Goal: Find specific page/section: Find specific page/section

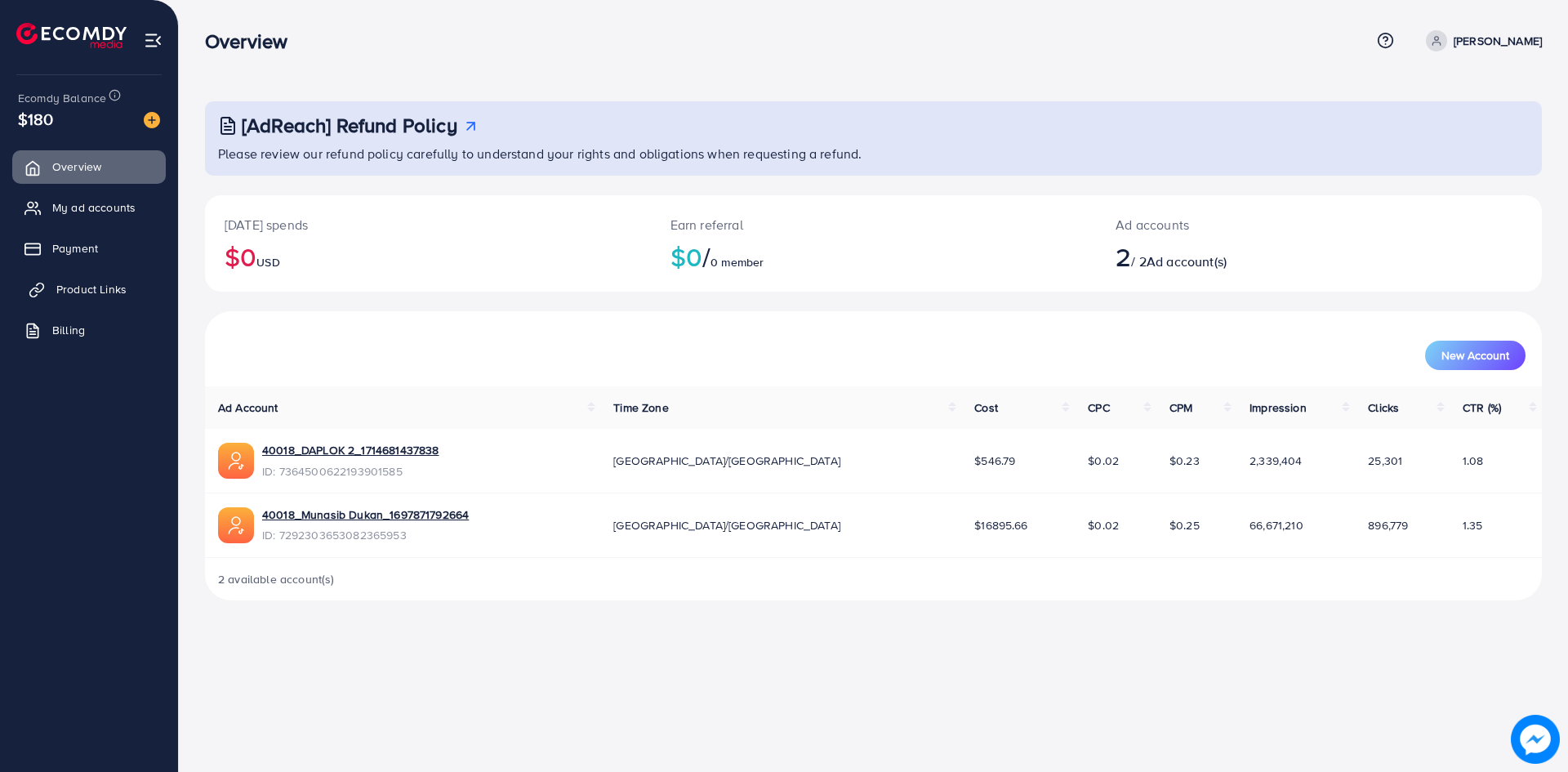
click at [86, 284] on span "Product Links" at bounding box center [91, 289] width 70 height 17
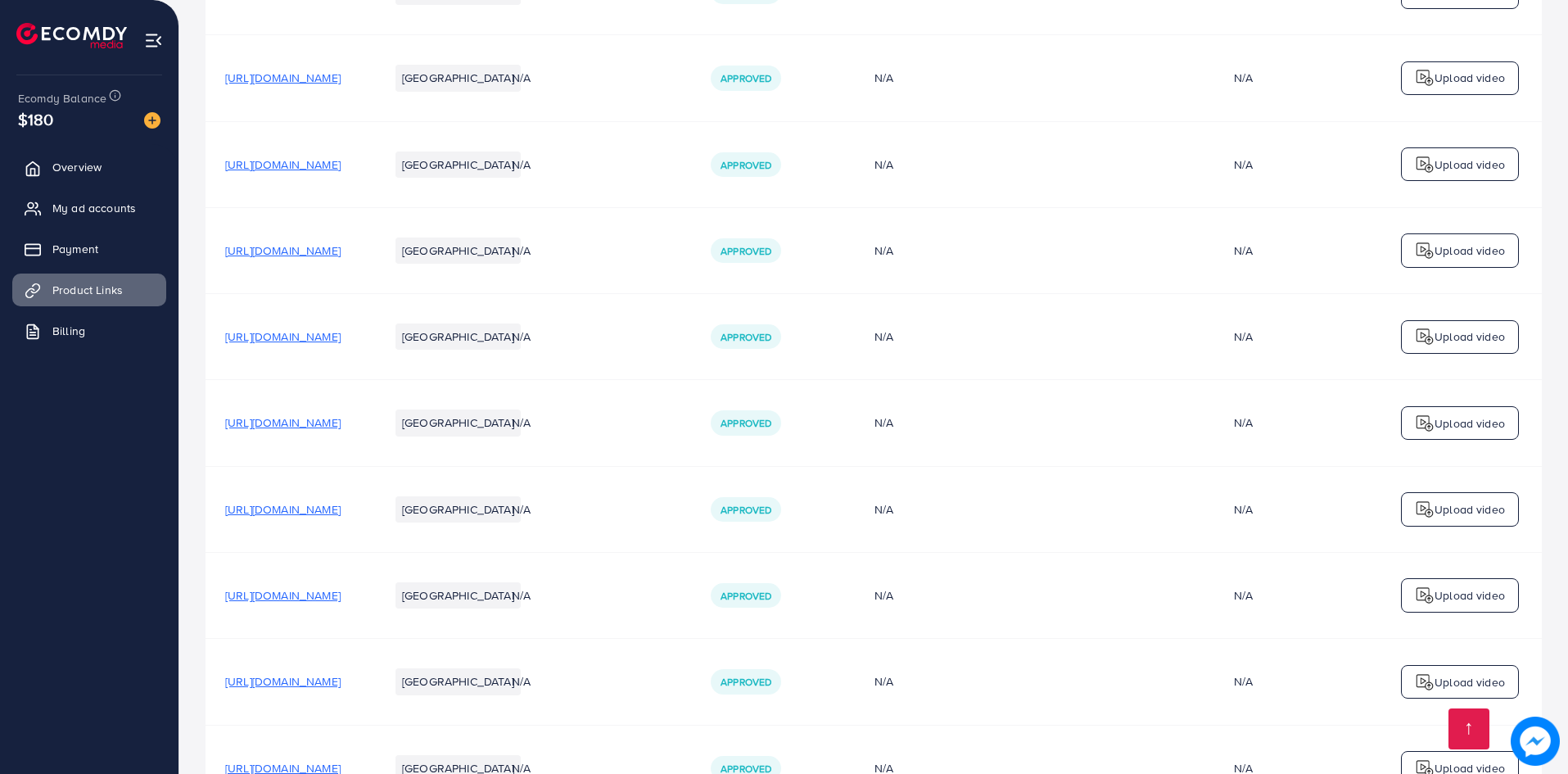
scroll to position [4280, 0]
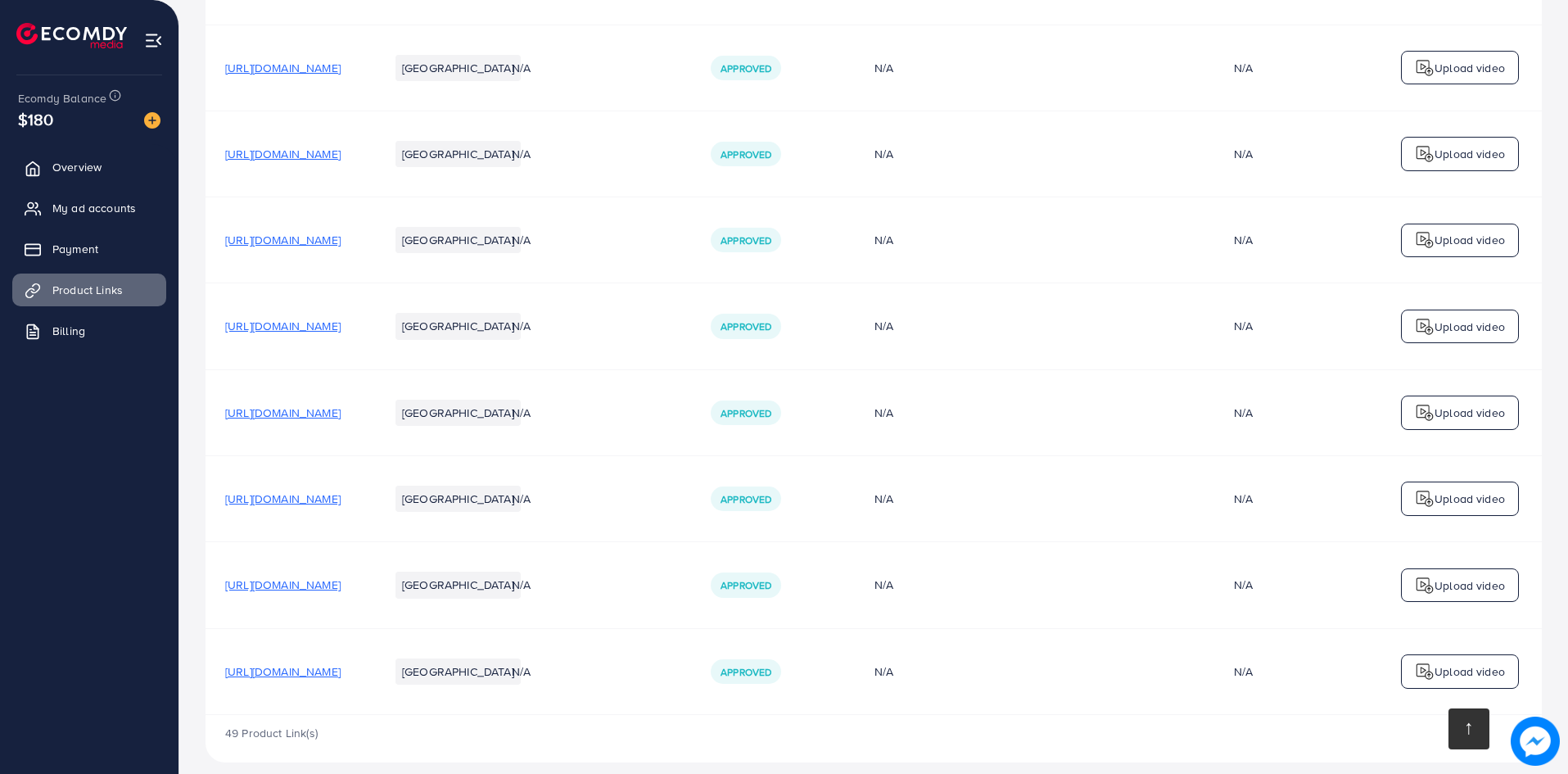
click at [1475, 731] on link at bounding box center [1468, 729] width 41 height 41
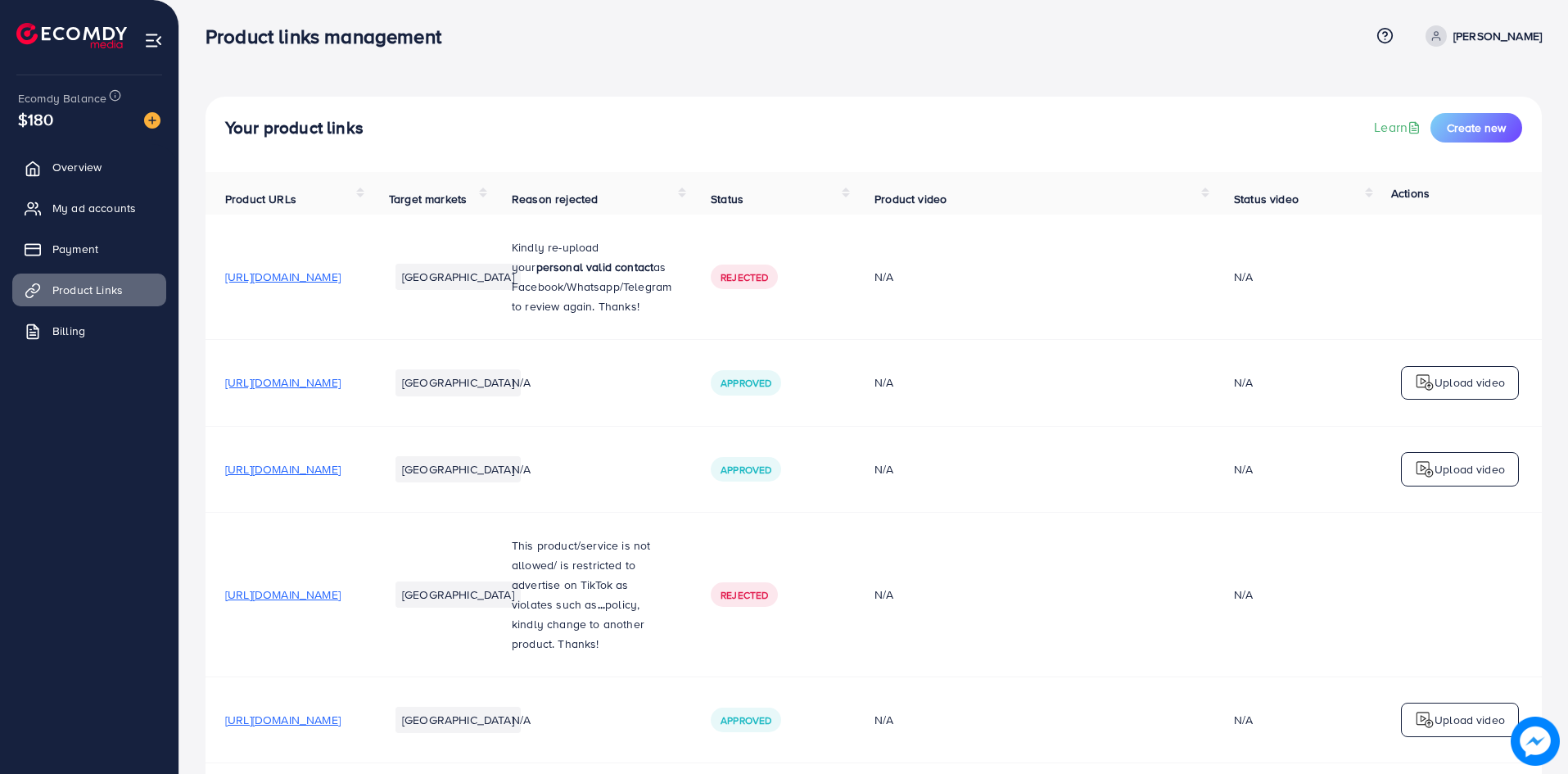
scroll to position [0, 0]
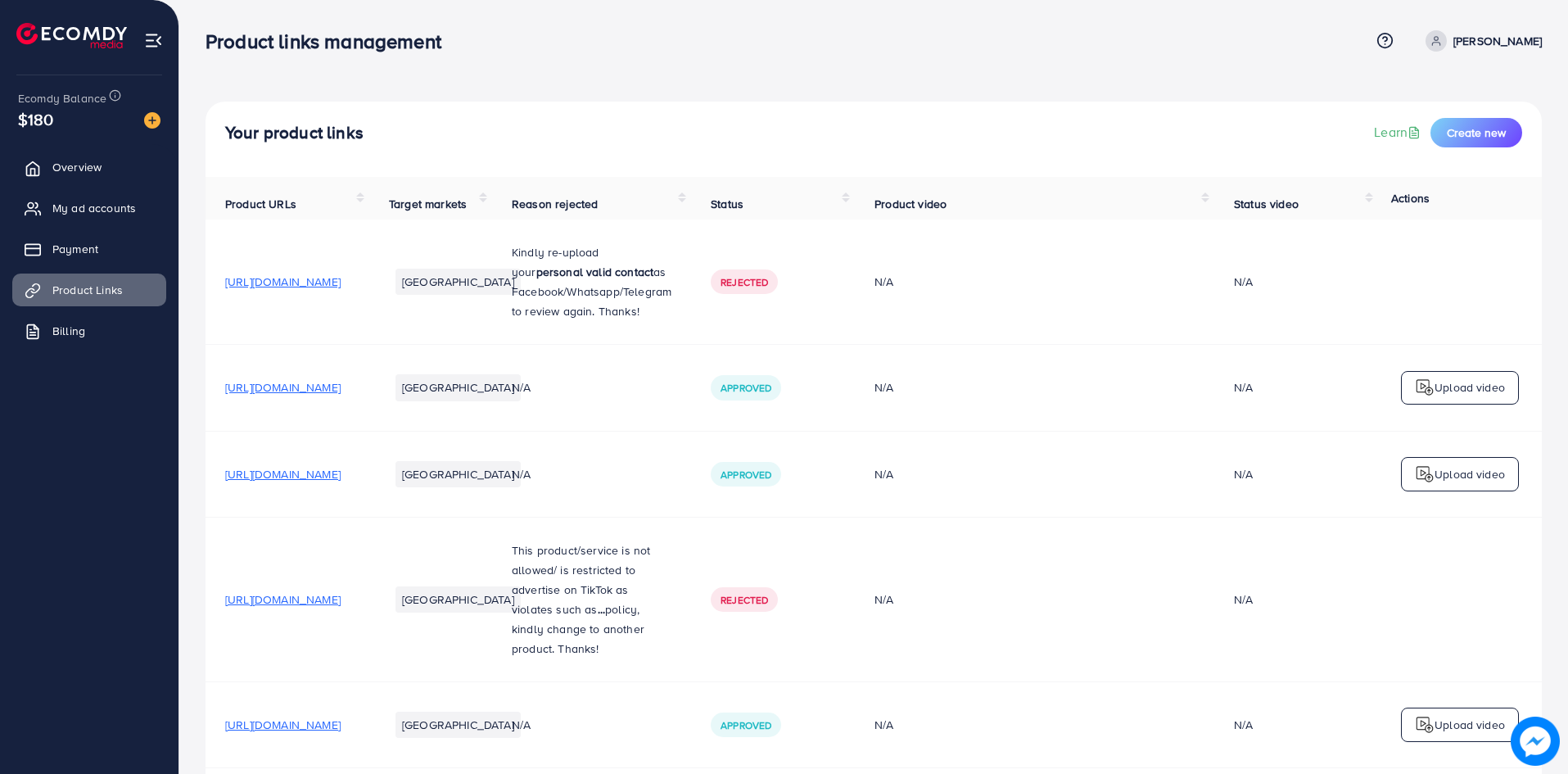
click at [1375, 200] on th "Status video" at bounding box center [1296, 198] width 164 height 43
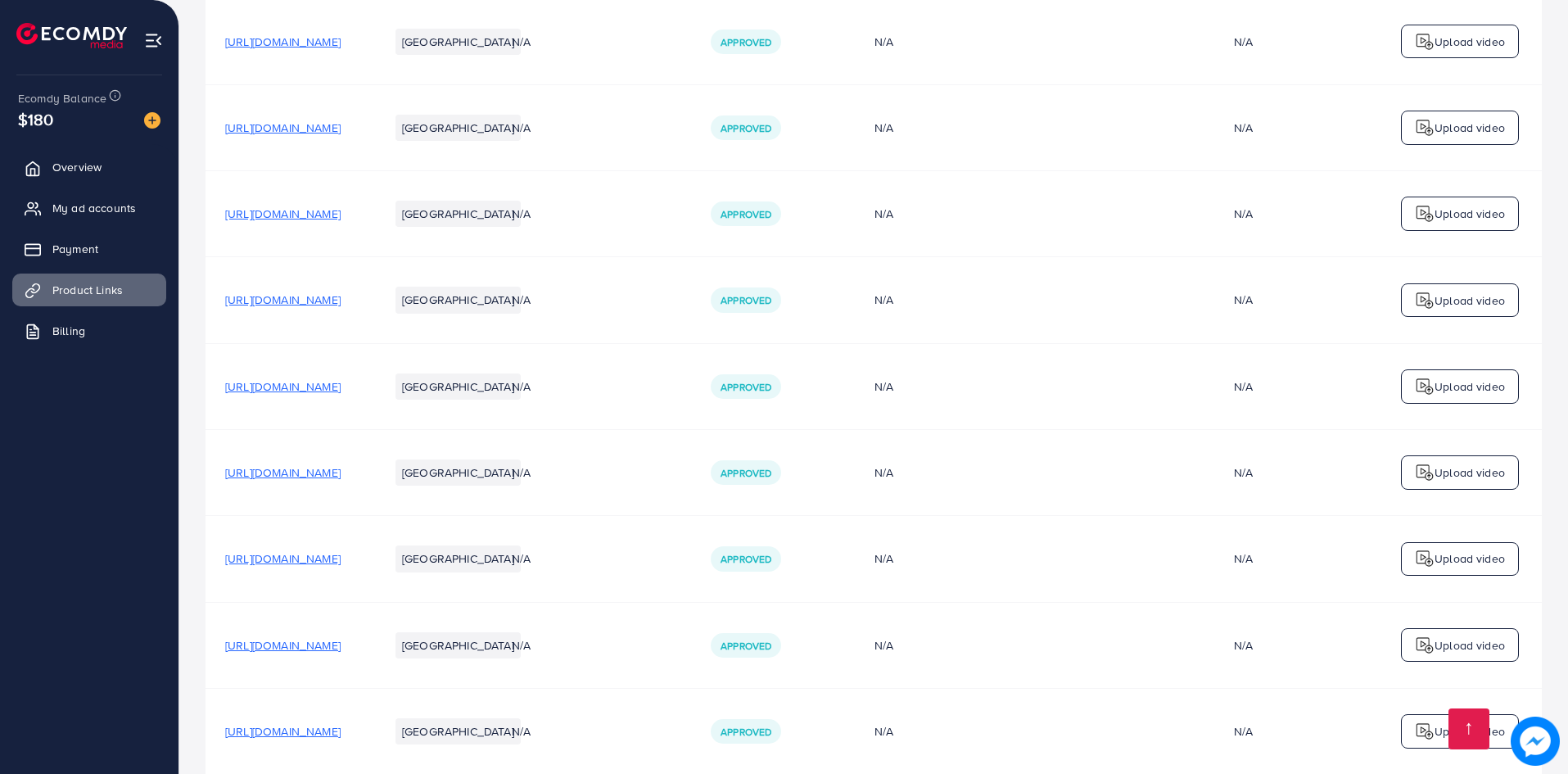
scroll to position [3690, 0]
